Goal: Find specific page/section: Find specific page/section

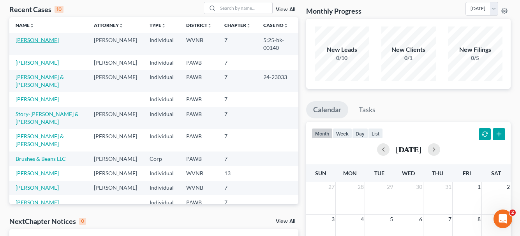
click at [45, 40] on link "[PERSON_NAME]" at bounding box center [37, 40] width 43 height 7
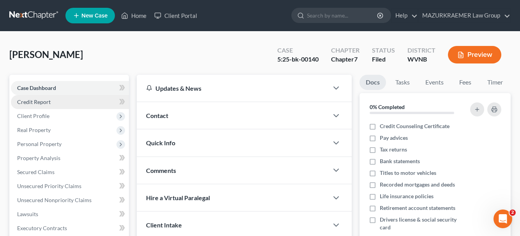
click at [43, 103] on span "Credit Report" at bounding box center [33, 102] width 33 height 7
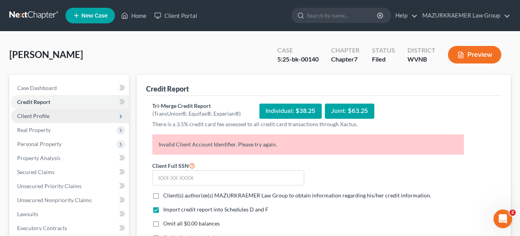
click at [37, 116] on span "Client Profile" at bounding box center [33, 116] width 32 height 7
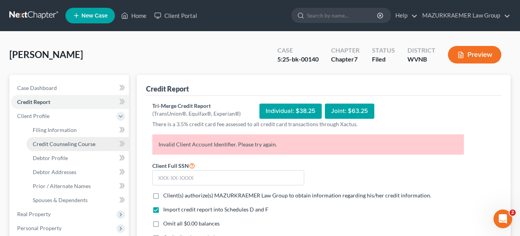
click at [46, 145] on span "Credit Counseling Course" at bounding box center [64, 144] width 63 height 7
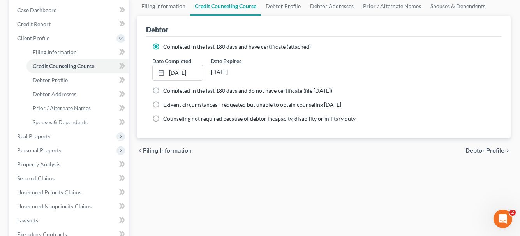
scroll to position [39, 0]
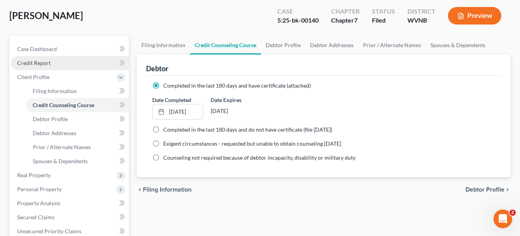
click at [32, 65] on span "Credit Report" at bounding box center [33, 63] width 33 height 7
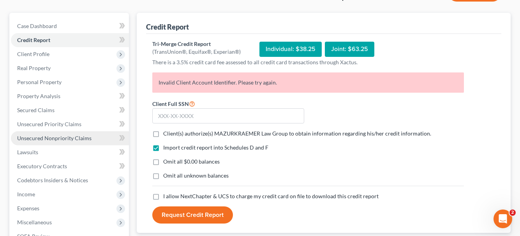
scroll to position [61, 0]
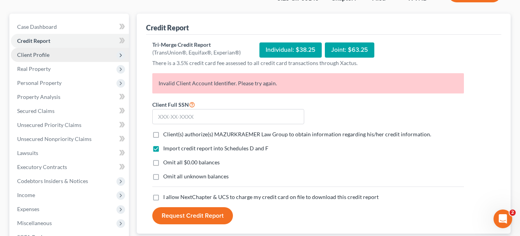
click at [41, 57] on span "Client Profile" at bounding box center [33, 54] width 32 height 7
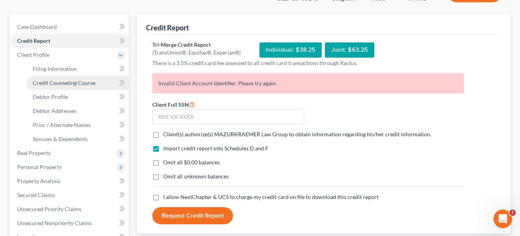
click at [48, 81] on span "Credit Counseling Course" at bounding box center [64, 82] width 63 height 7
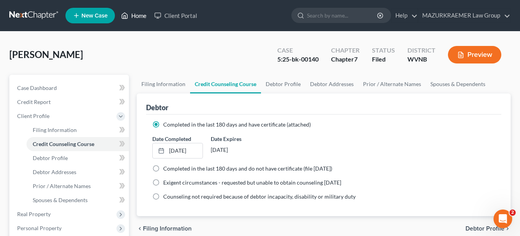
click at [141, 14] on link "Home" at bounding box center [133, 16] width 33 height 14
